Goal: Task Accomplishment & Management: Use online tool/utility

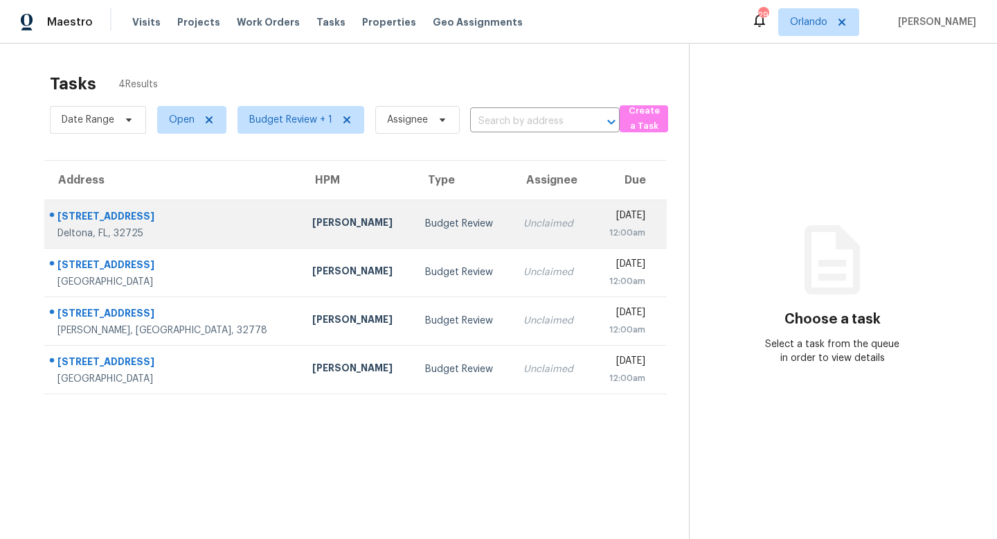
click at [513, 231] on td "Unclaimed" at bounding box center [552, 223] width 79 height 48
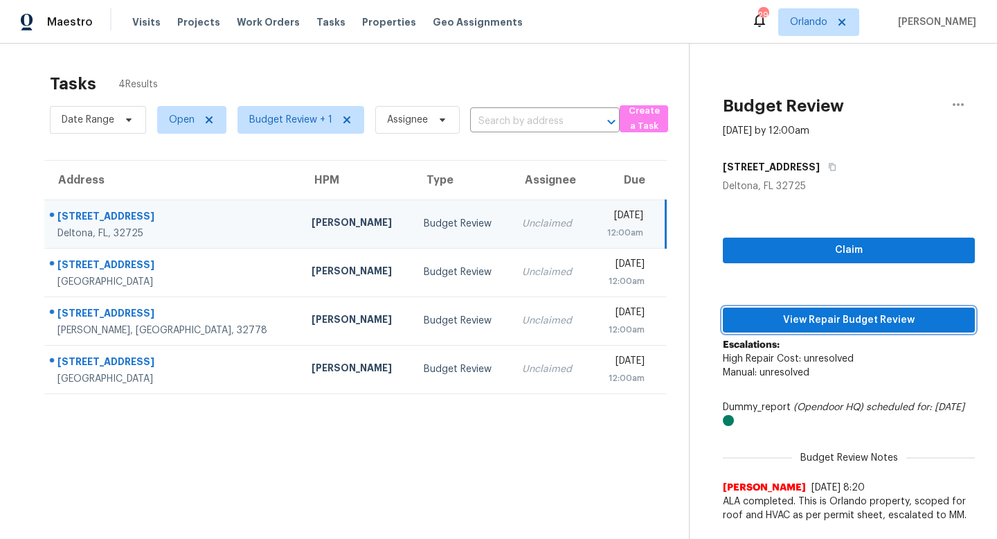
click at [830, 313] on span "View Repair Budget Review" at bounding box center [849, 320] width 230 height 17
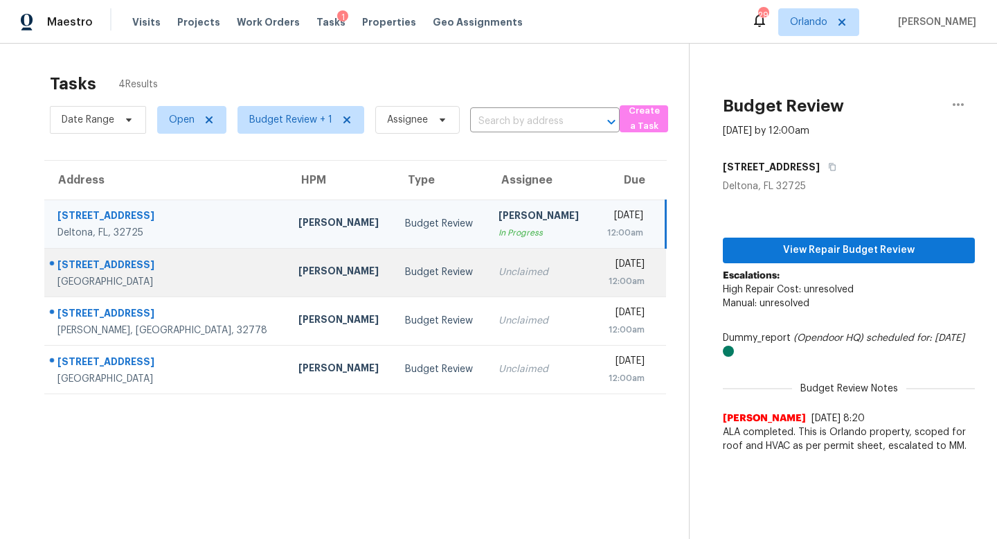
click at [488, 281] on td "Unclaimed" at bounding box center [541, 272] width 107 height 48
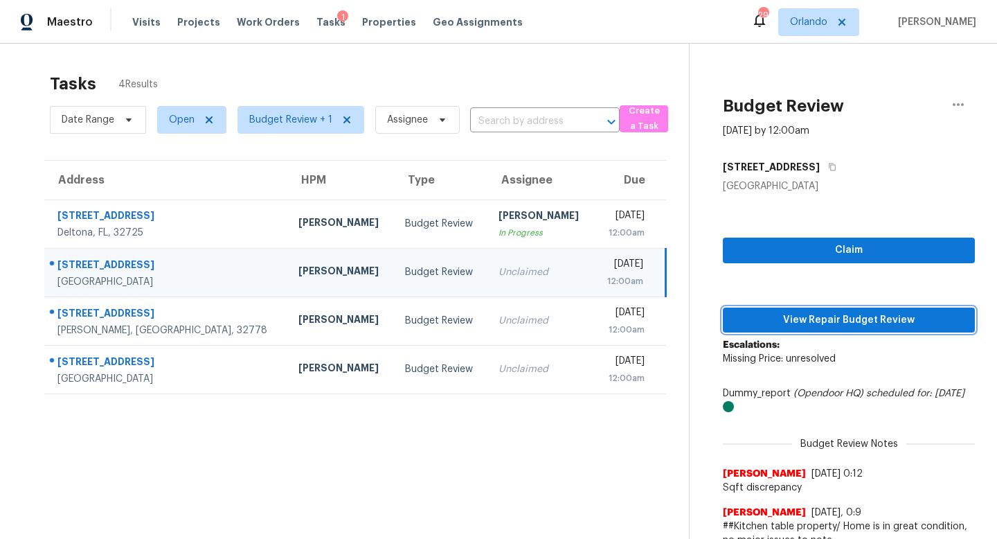
click at [877, 323] on span "View Repair Budget Review" at bounding box center [849, 320] width 230 height 17
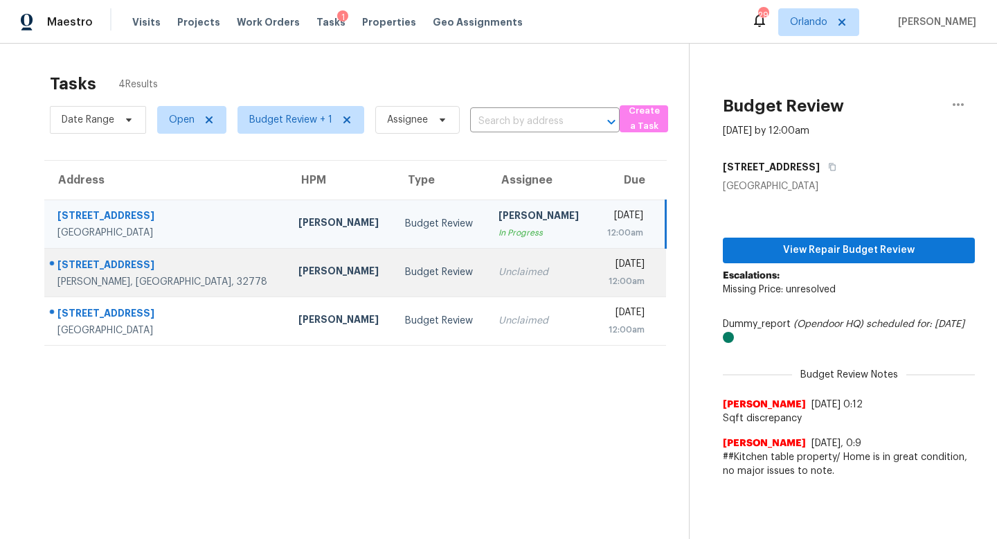
click at [499, 272] on div "Unclaimed" at bounding box center [541, 272] width 85 height 14
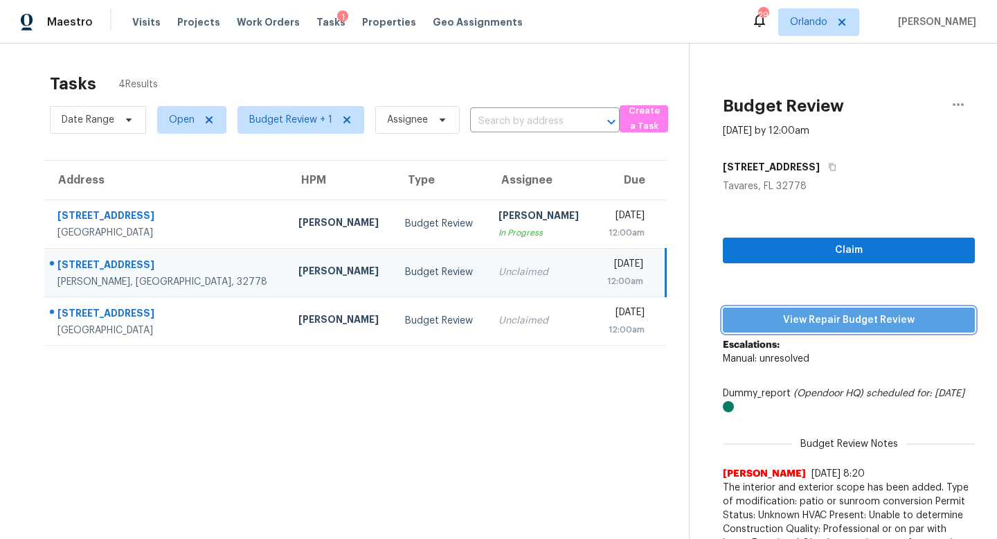
click at [850, 319] on span "View Repair Budget Review" at bounding box center [849, 320] width 230 height 17
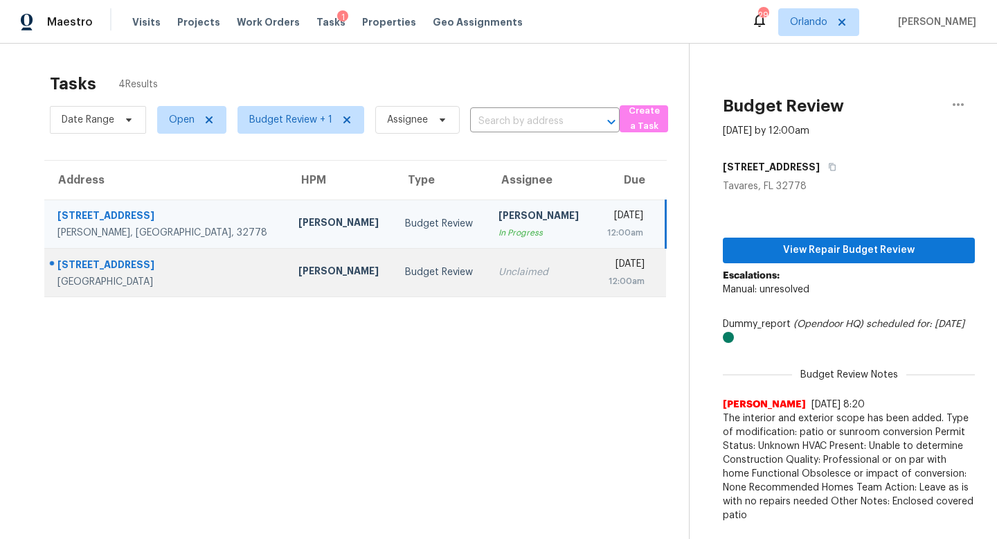
click at [499, 269] on div "Unclaimed" at bounding box center [541, 272] width 85 height 14
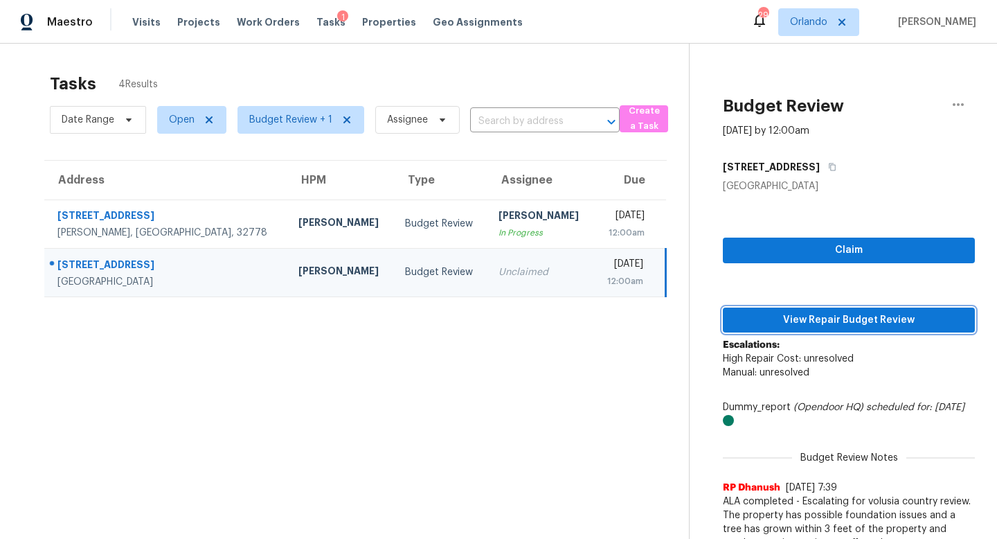
click at [862, 323] on span "View Repair Budget Review" at bounding box center [849, 320] width 230 height 17
